Goal: Transaction & Acquisition: Register for event/course

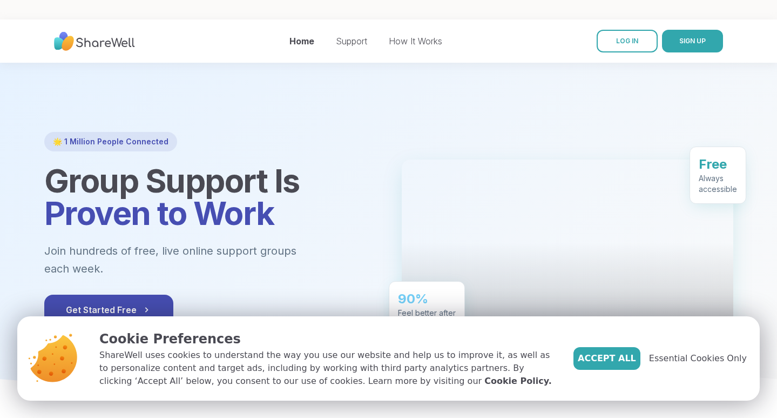
click at [632, 25] on nav "Home Support How It Works LOG IN SIGN UP" at bounding box center [388, 40] width 777 height 43
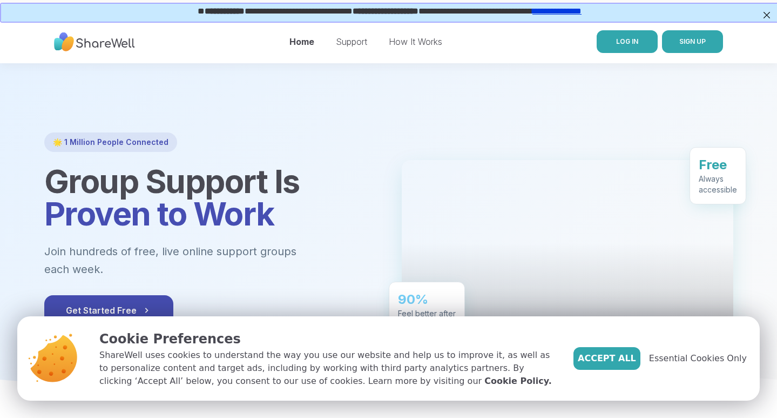
click at [625, 36] on link "LOG IN" at bounding box center [627, 41] width 61 height 23
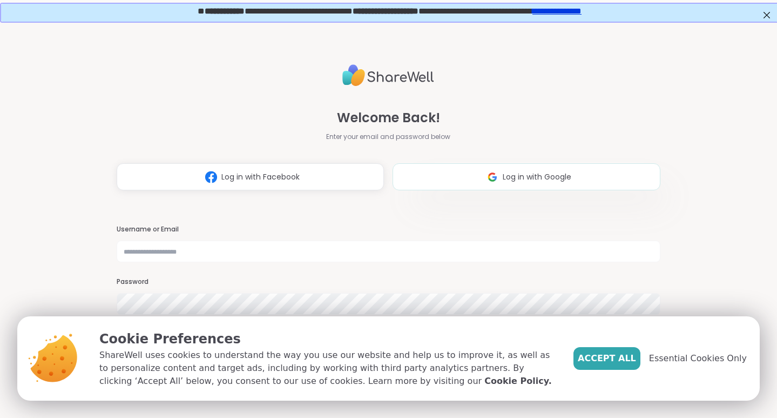
click at [411, 169] on button "Log in with Google" at bounding box center [527, 176] width 268 height 27
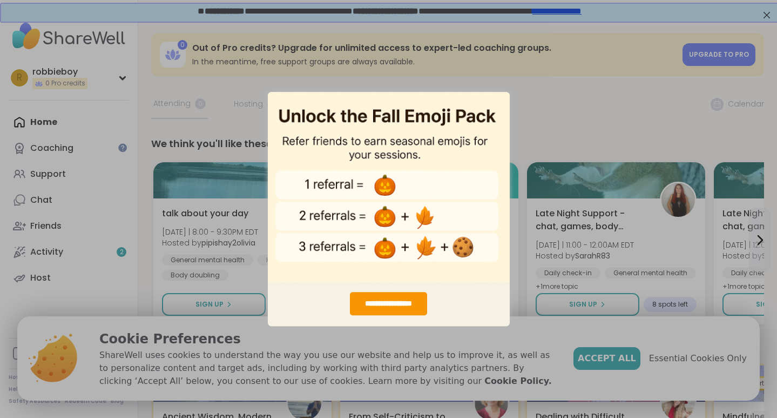
click at [541, 117] on div "**********" at bounding box center [388, 209] width 777 height 418
click at [529, 62] on div "**********" at bounding box center [388, 209] width 777 height 418
click at [386, 73] on div "**********" at bounding box center [388, 209] width 777 height 418
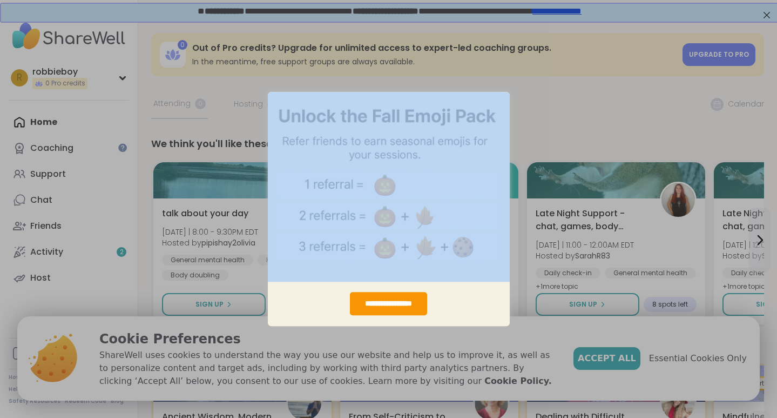
click at [386, 73] on div "**********" at bounding box center [388, 209] width 777 height 418
click at [372, 263] on img "entering modal" at bounding box center [389, 186] width 242 height 190
click at [394, 179] on img "entering modal" at bounding box center [389, 186] width 242 height 190
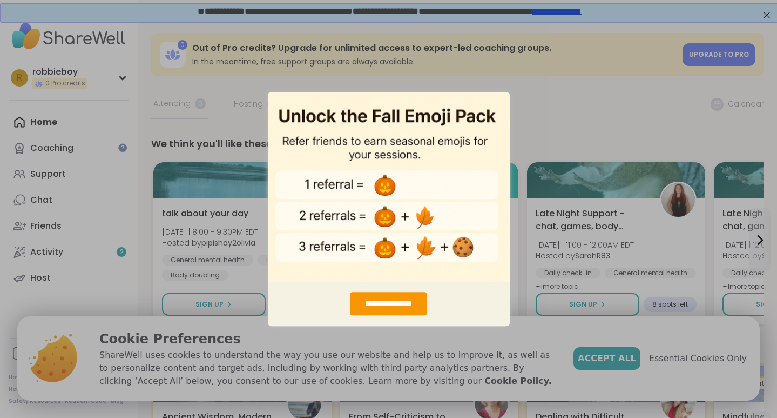
click at [398, 415] on div "**********" at bounding box center [388, 209] width 777 height 418
click at [570, 324] on div "**********" at bounding box center [388, 209] width 777 height 418
click at [418, 306] on div "**********" at bounding box center [388, 303] width 77 height 23
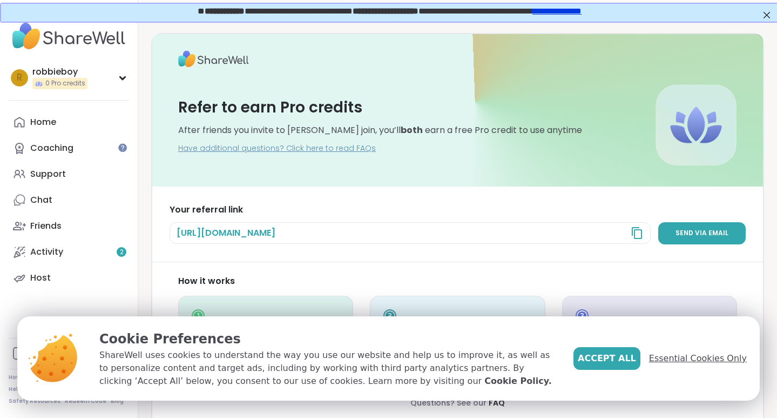
click at [695, 358] on span "Essential Cookies Only" at bounding box center [698, 358] width 98 height 13
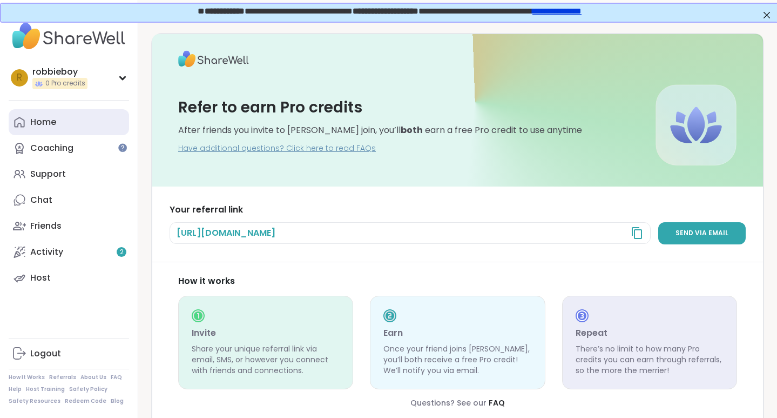
click at [49, 117] on div "Home" at bounding box center [43, 122] width 26 height 12
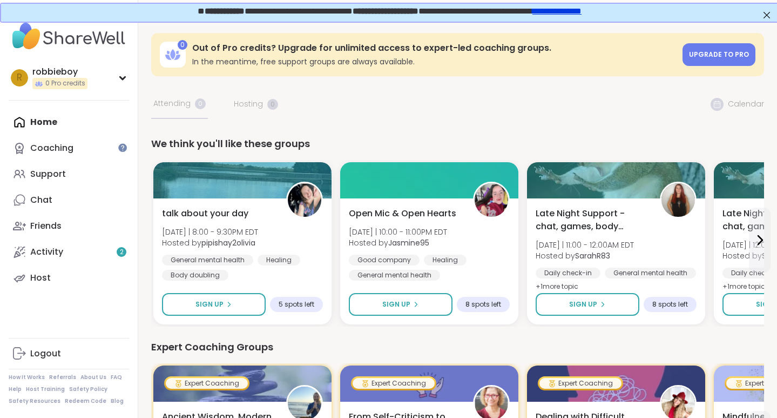
click at [305, 142] on div "We think you'll like these groups" at bounding box center [457, 143] width 613 height 15
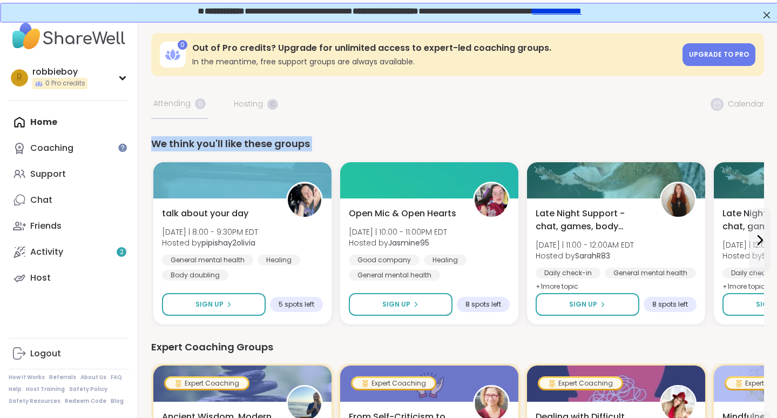
click at [305, 142] on div "We think you'll like these groups" at bounding box center [457, 143] width 613 height 15
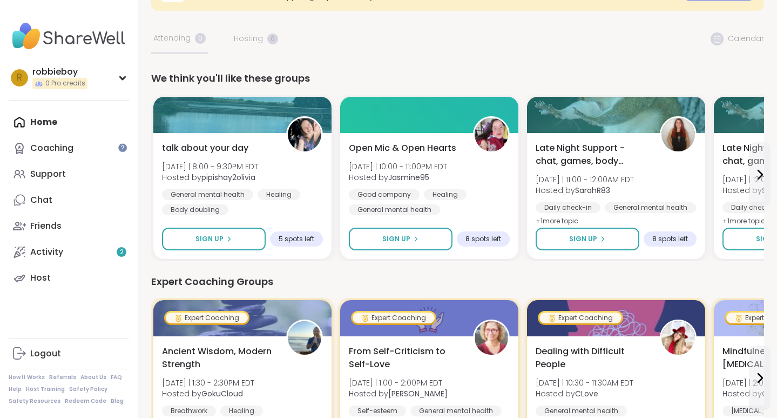
scroll to position [65, 2]
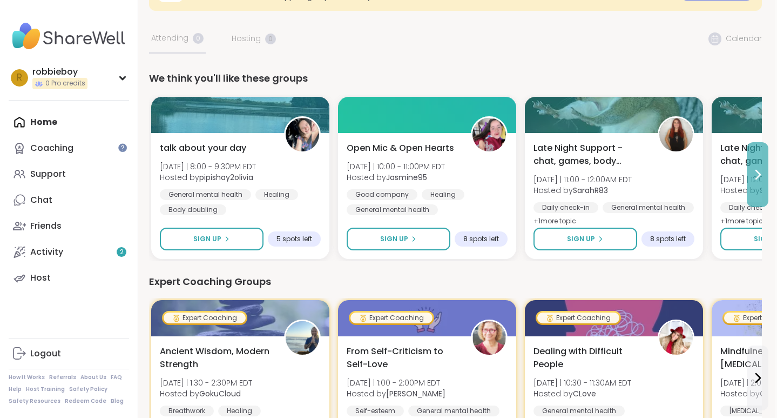
click at [756, 174] on icon at bounding box center [757, 174] width 13 height 13
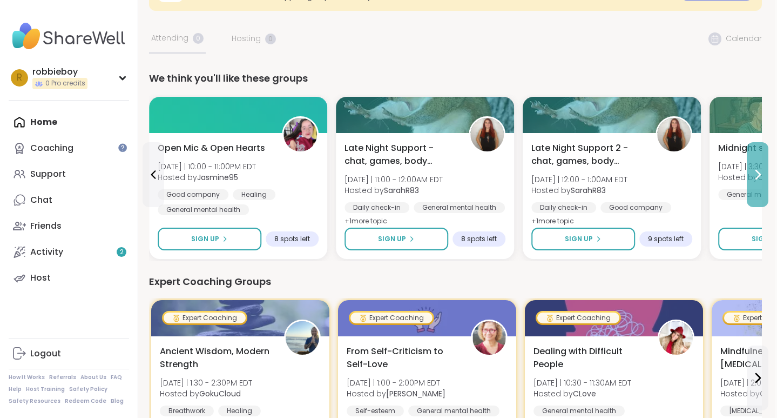
click at [756, 174] on icon at bounding box center [757, 174] width 13 height 13
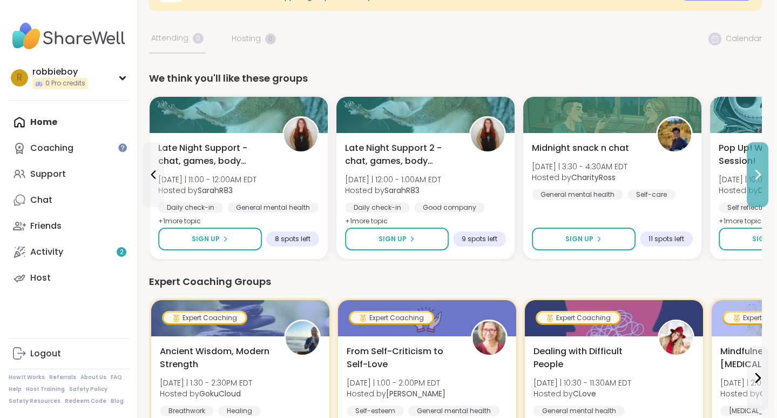
click at [756, 174] on icon at bounding box center [757, 174] width 13 height 13
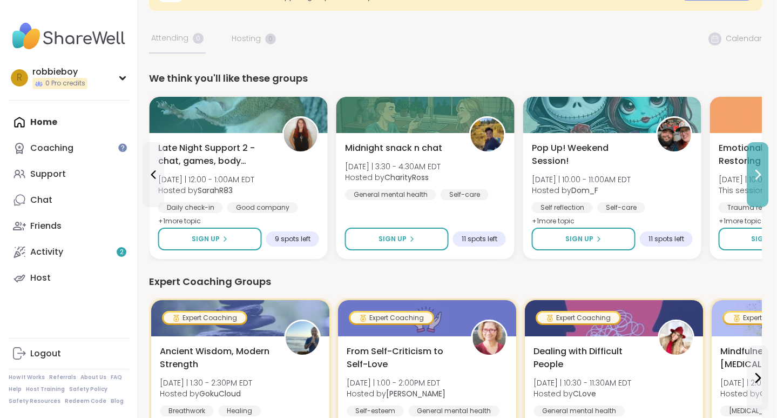
click at [756, 175] on icon at bounding box center [757, 174] width 13 height 13
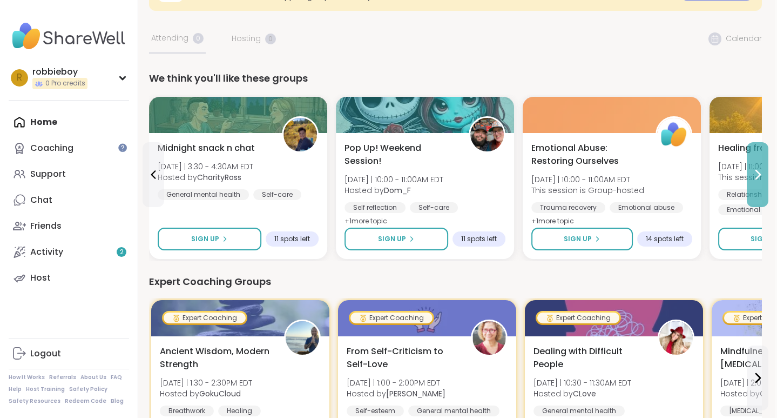
click at [756, 175] on icon at bounding box center [757, 174] width 13 height 13
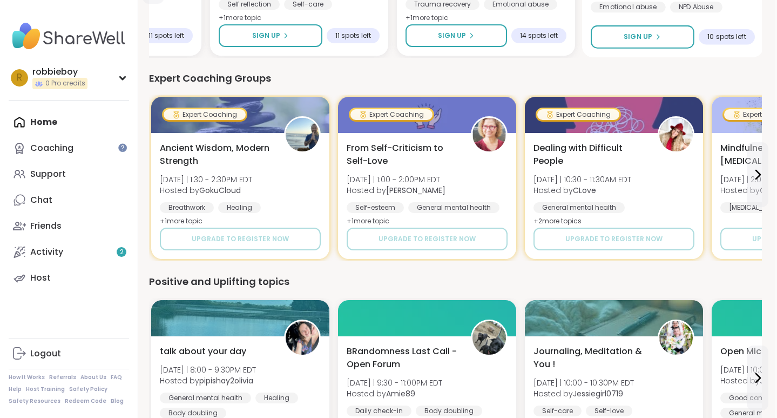
scroll to position [271, 2]
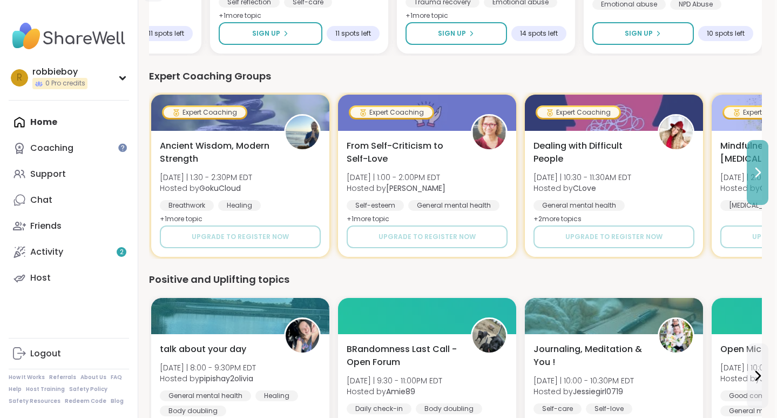
click at [758, 166] on icon at bounding box center [757, 172] width 13 height 13
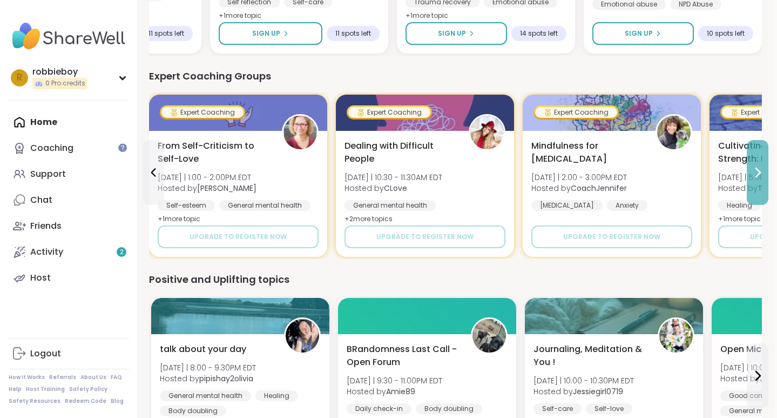
click at [758, 166] on icon at bounding box center [757, 172] width 13 height 13
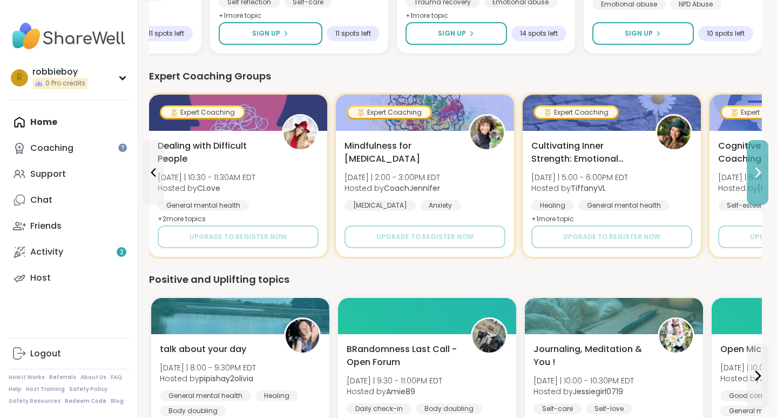
click at [758, 166] on icon at bounding box center [757, 172] width 13 height 13
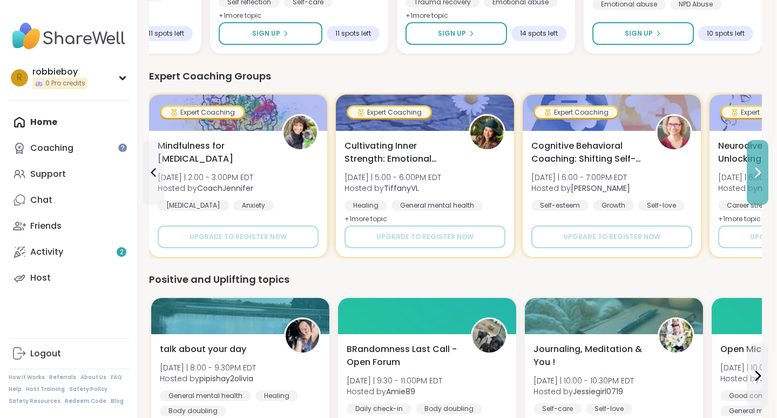
click at [758, 166] on icon at bounding box center [757, 172] width 13 height 13
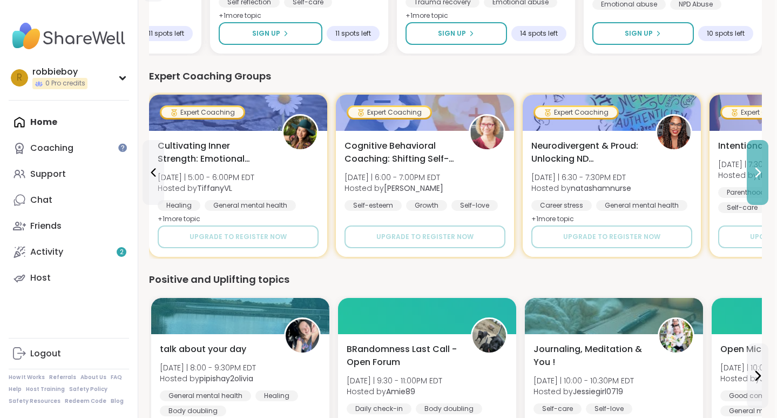
click at [758, 166] on icon at bounding box center [757, 172] width 13 height 13
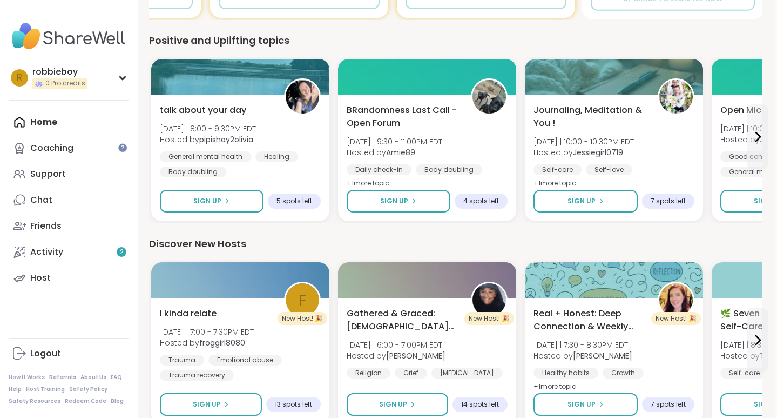
scroll to position [508, 2]
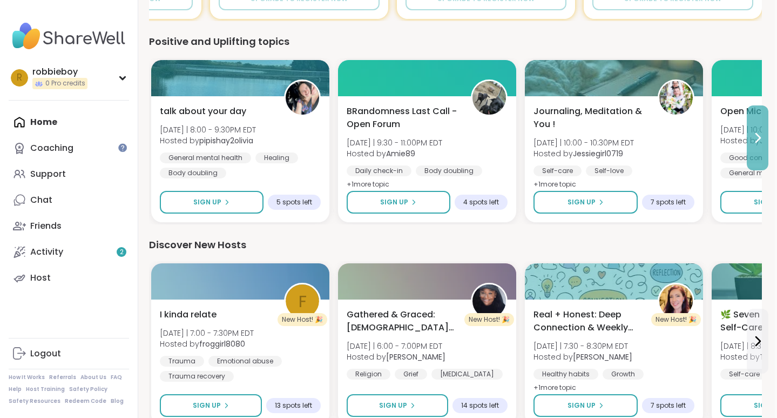
click at [755, 143] on icon at bounding box center [757, 137] width 13 height 13
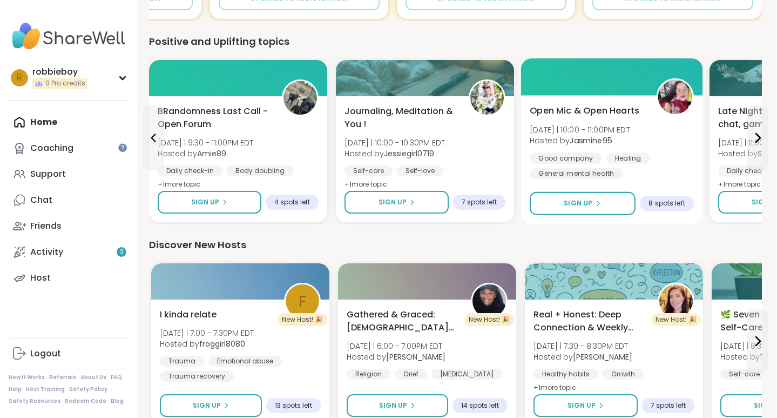
click at [629, 112] on span "Open Mic & Open Hearts" at bounding box center [585, 110] width 110 height 13
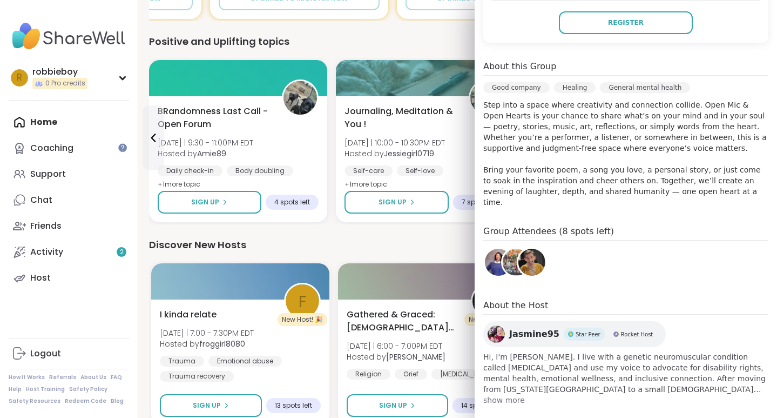
scroll to position [254, 0]
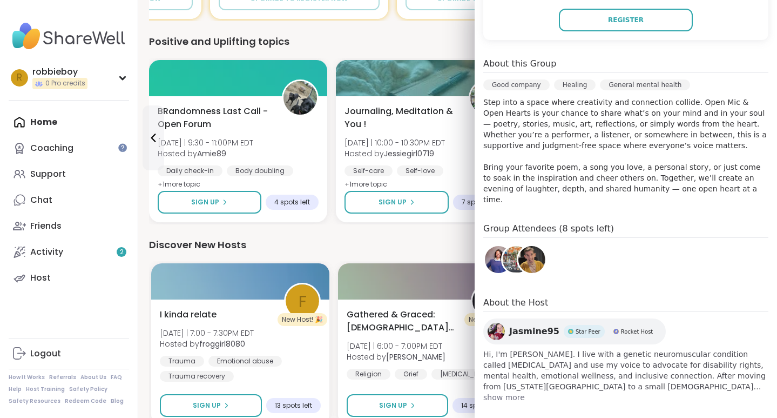
click at [498, 394] on div "Sep 12 Friday 10:00PM - 11:00PM EDT Add to Calendar To join this group, please …" at bounding box center [626, 153] width 303 height 516
click at [504, 392] on span "show more" at bounding box center [626, 397] width 285 height 11
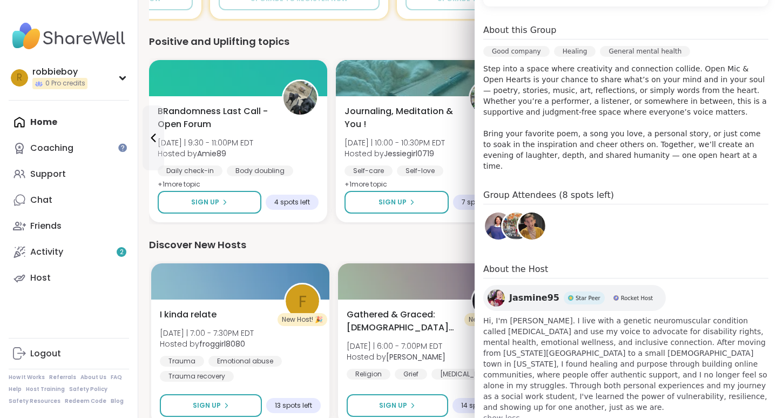
scroll to position [298, 0]
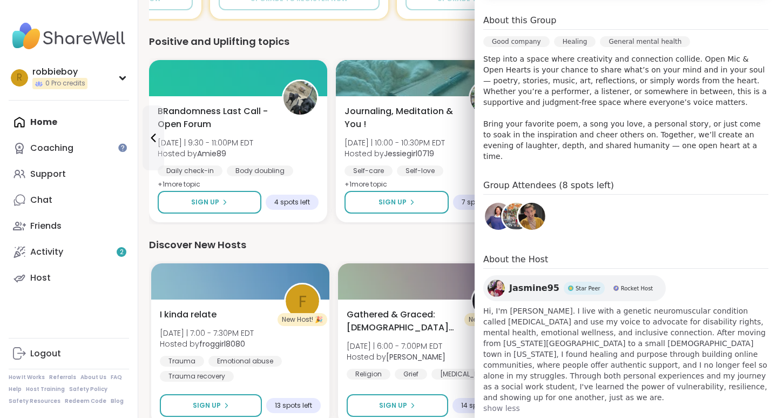
click at [534, 209] on img at bounding box center [532, 216] width 27 height 27
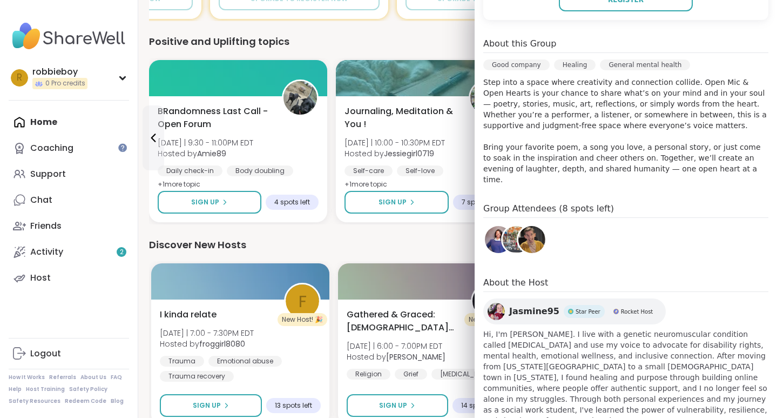
scroll to position [268, 0]
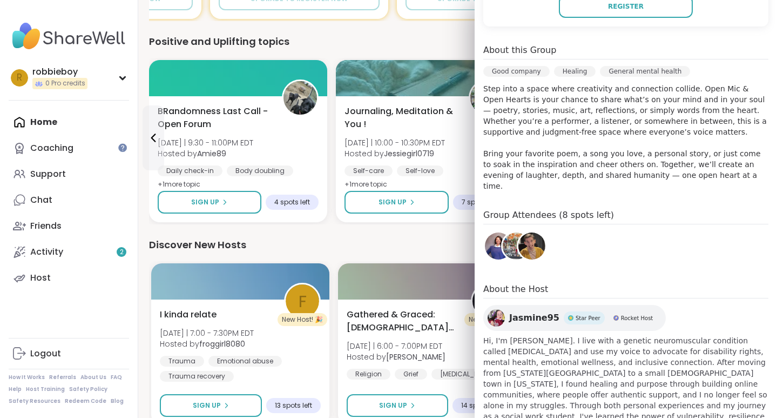
click at [558, 209] on h4 "Group Attendees (8 spots left)" at bounding box center [626, 217] width 285 height 16
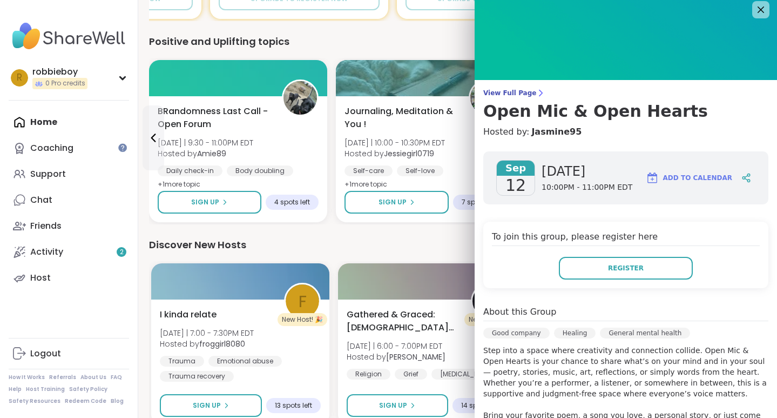
scroll to position [0, 0]
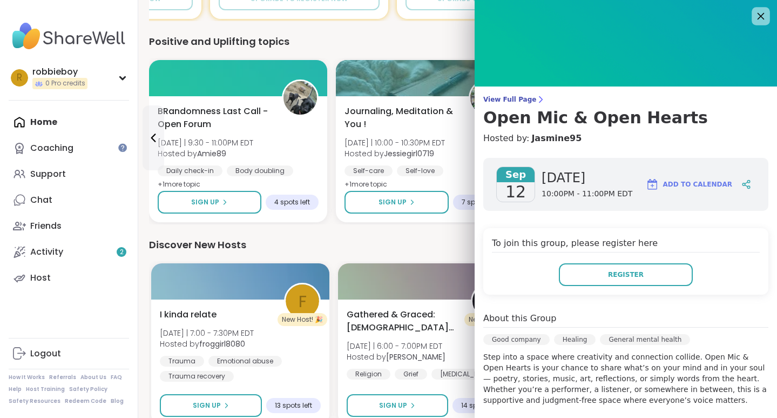
click at [756, 17] on icon at bounding box center [761, 16] width 14 height 14
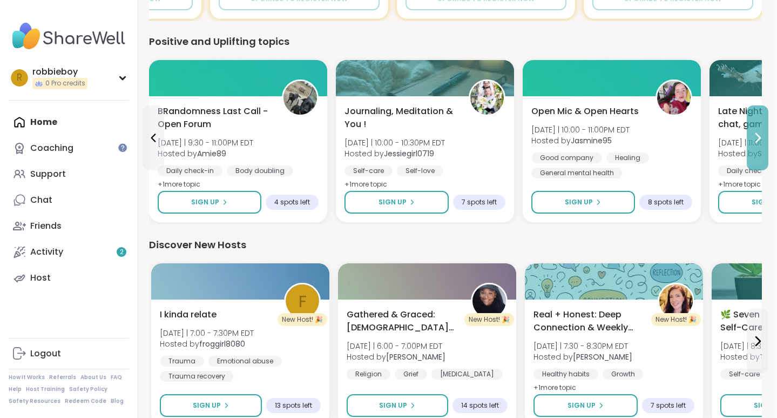
click at [753, 140] on icon at bounding box center [757, 137] width 13 height 13
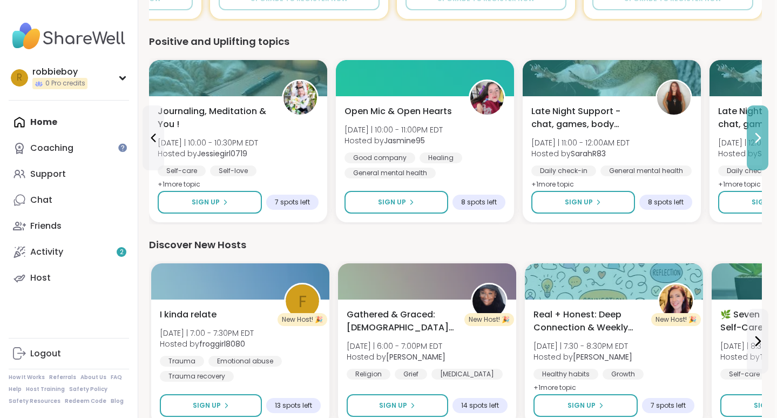
click at [753, 140] on icon at bounding box center [757, 137] width 13 height 13
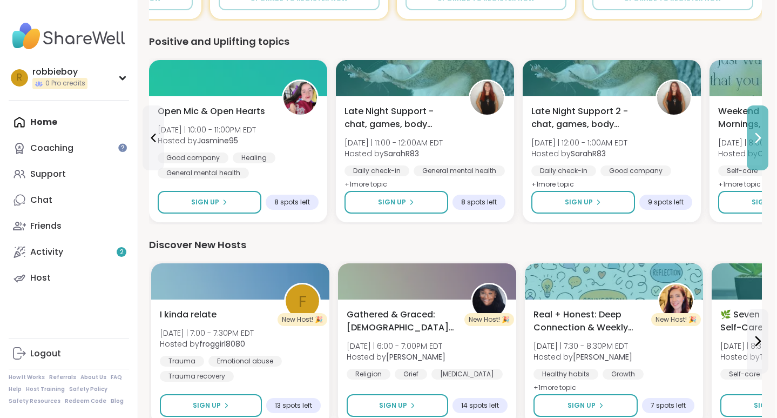
click at [753, 140] on icon at bounding box center [757, 137] width 13 height 13
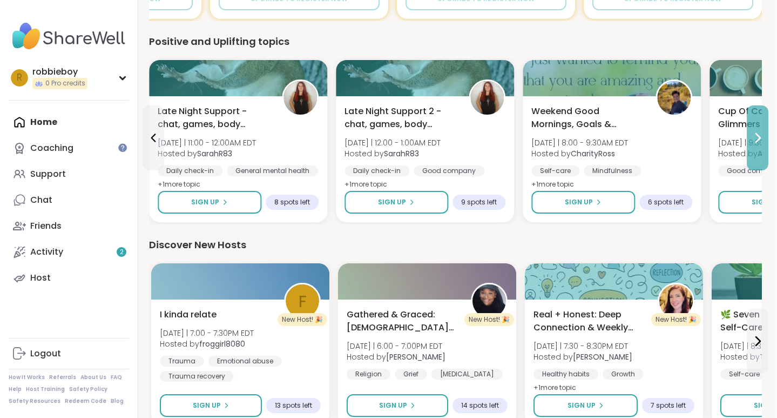
click at [753, 140] on icon at bounding box center [757, 137] width 13 height 13
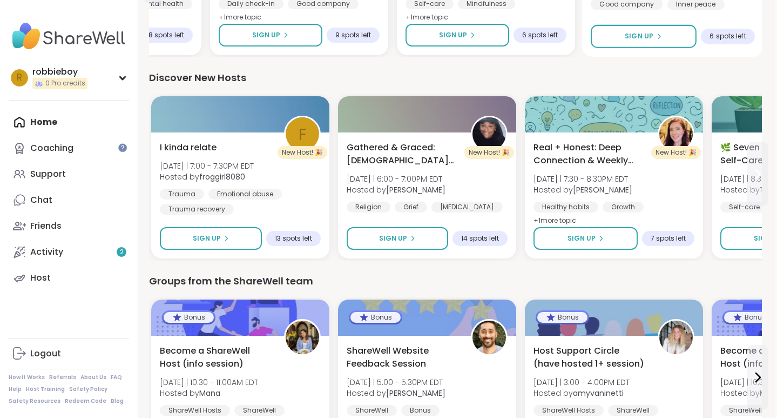
scroll to position [679, 2]
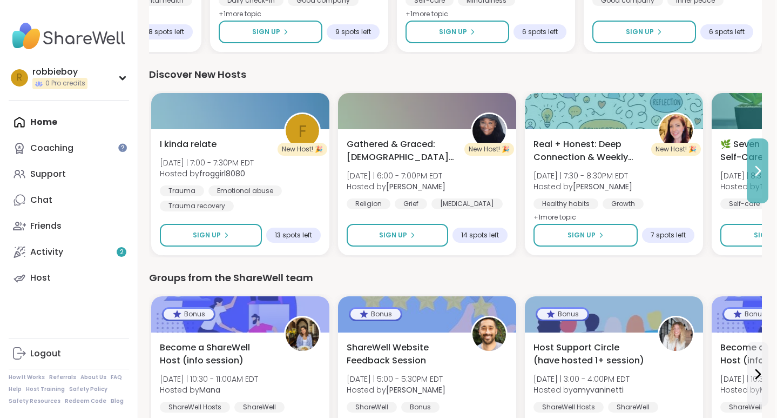
click at [756, 172] on icon at bounding box center [757, 170] width 13 height 13
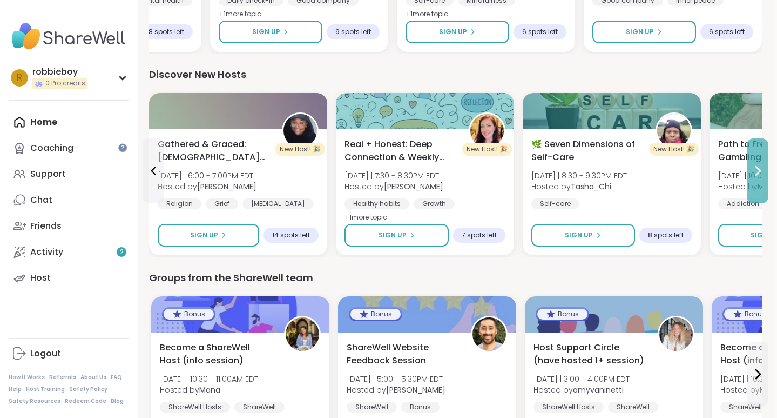
click at [757, 172] on icon at bounding box center [757, 170] width 13 height 13
